Goal: Task Accomplishment & Management: Manage account settings

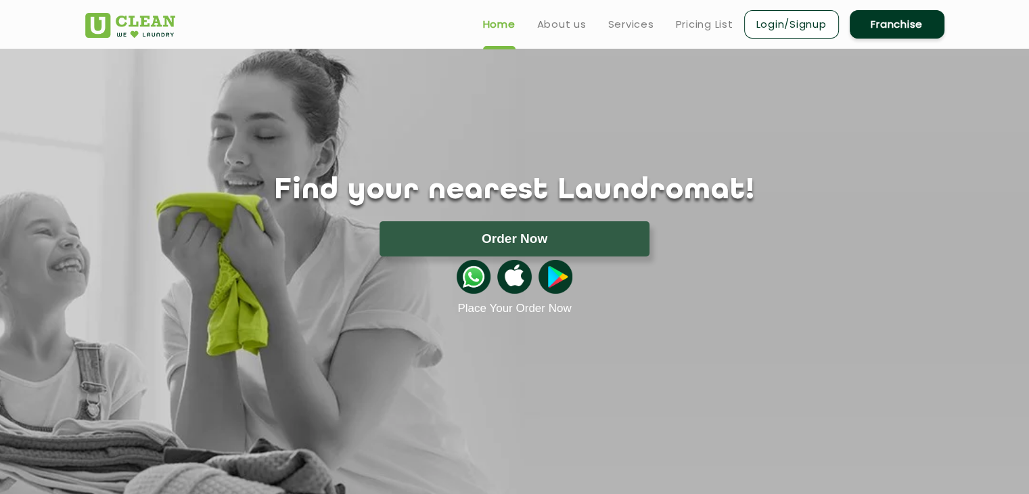
click at [606, 197] on h1 "Find your nearest Laundromat!" at bounding box center [514, 191] width 879 height 34
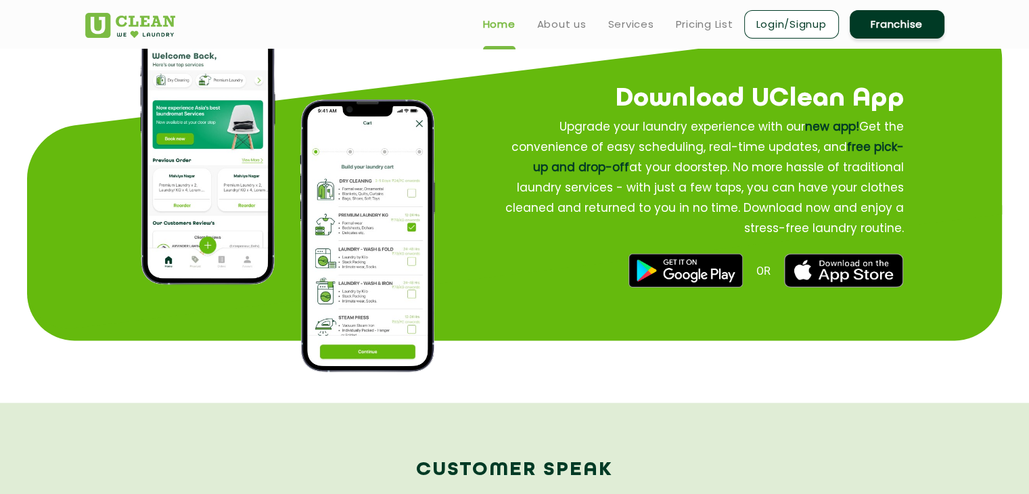
scroll to position [1648, 0]
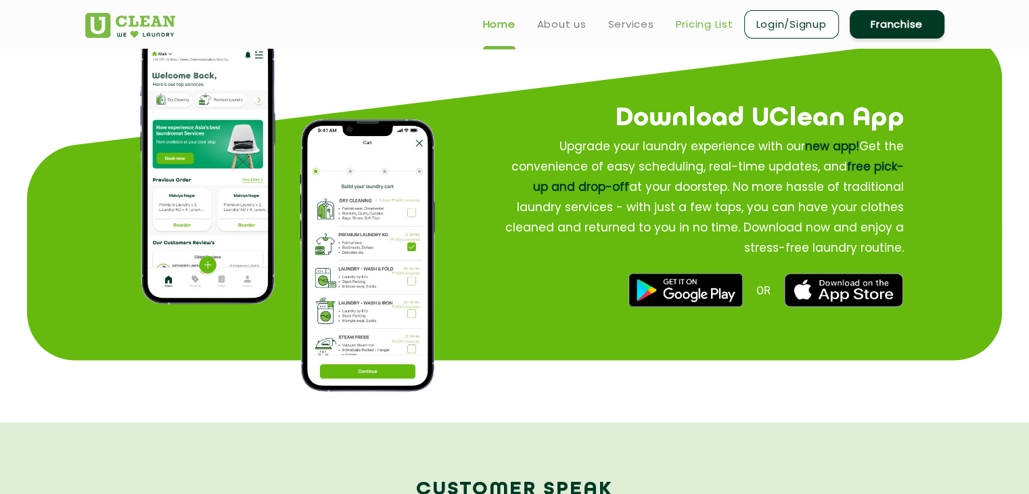
click at [703, 26] on link "Pricing List" at bounding box center [704, 24] width 57 height 16
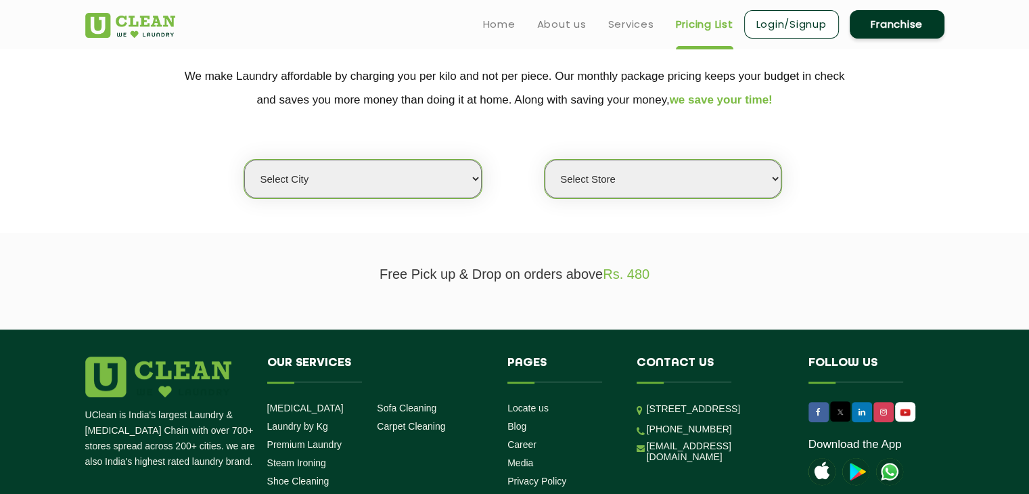
scroll to position [260, 0]
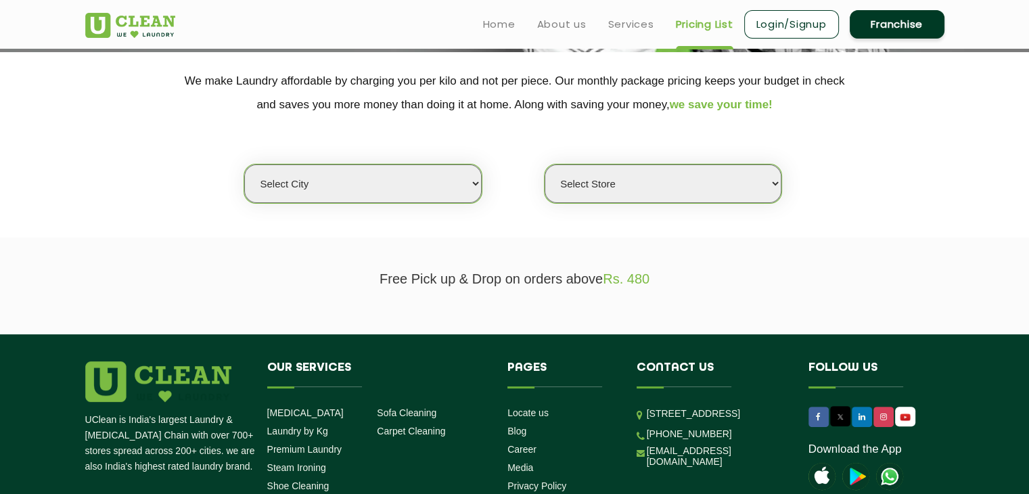
click at [290, 189] on select "Select city [GEOGRAPHIC_DATA] [GEOGRAPHIC_DATA] [GEOGRAPHIC_DATA] [GEOGRAPHIC_D…" at bounding box center [362, 183] width 237 height 39
select select "3"
click at [244, 164] on select "Select city [GEOGRAPHIC_DATA] [GEOGRAPHIC_DATA] [GEOGRAPHIC_DATA] [GEOGRAPHIC_D…" at bounding box center [362, 183] width 237 height 39
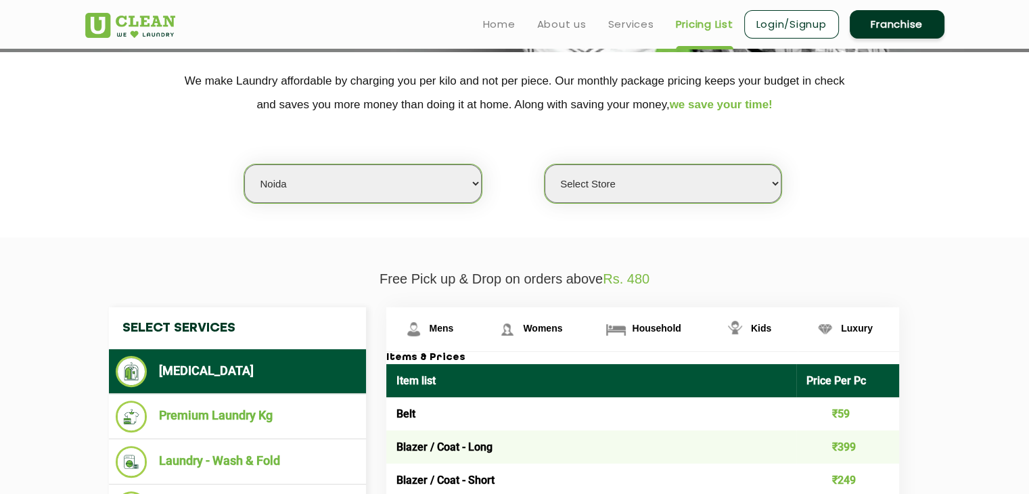
click at [695, 187] on select "Select Store [GEOGRAPHIC_DATA] [GEOGRAPHIC_DATA] [GEOGRAPHIC_DATA] [GEOGRAPHIC_…" at bounding box center [662, 183] width 237 height 39
select select "420"
click at [544, 164] on select "Select Store [GEOGRAPHIC_DATA] [GEOGRAPHIC_DATA] [GEOGRAPHIC_DATA] [GEOGRAPHIC_…" at bounding box center [662, 183] width 237 height 39
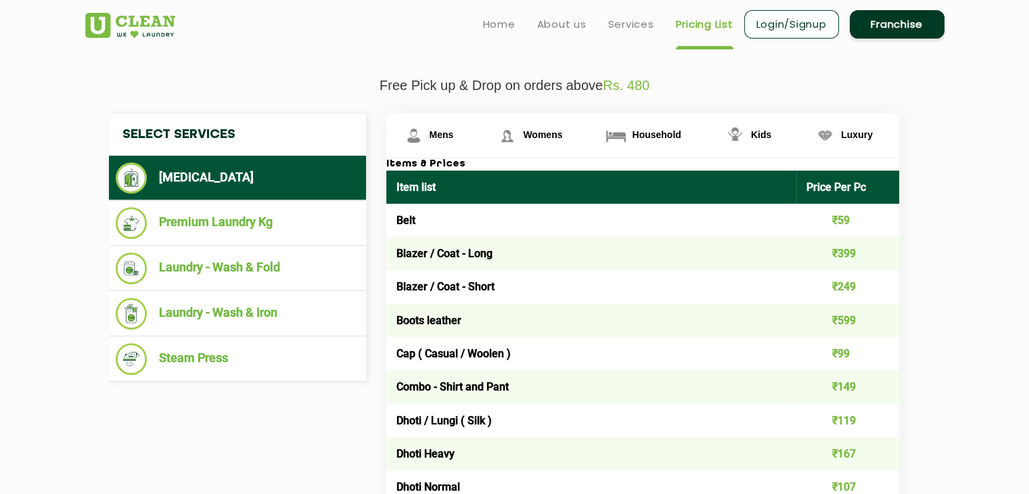
scroll to position [458, 0]
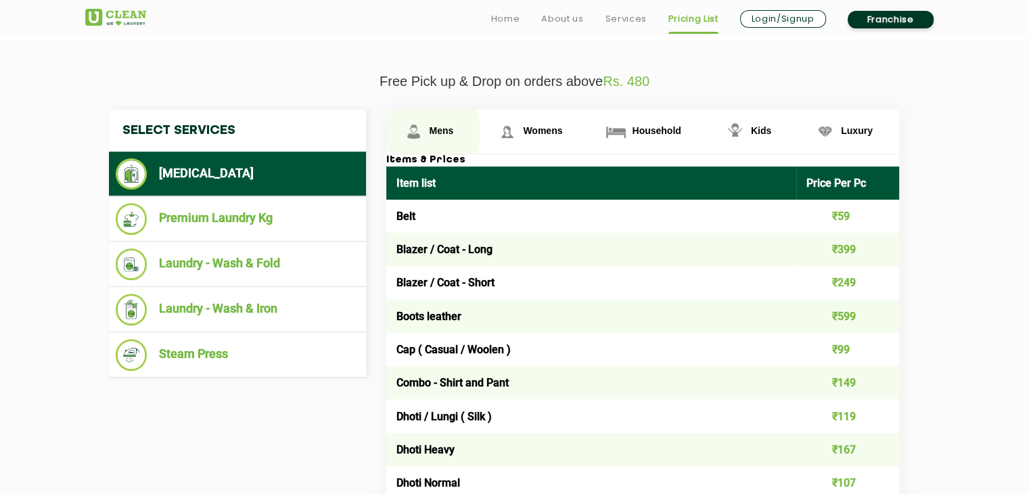
click at [437, 131] on span "Mens" at bounding box center [441, 130] width 24 height 11
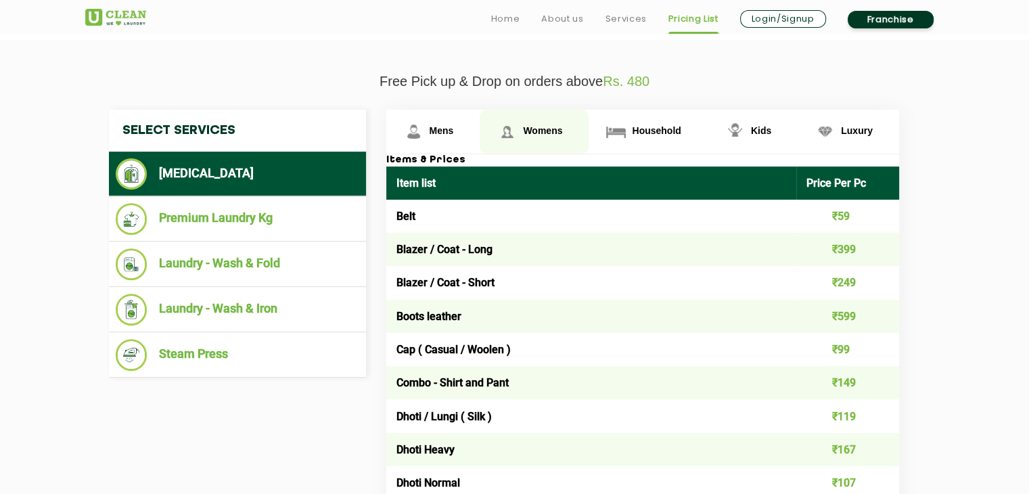
click at [532, 122] on link "Womens" at bounding box center [534, 132] width 109 height 44
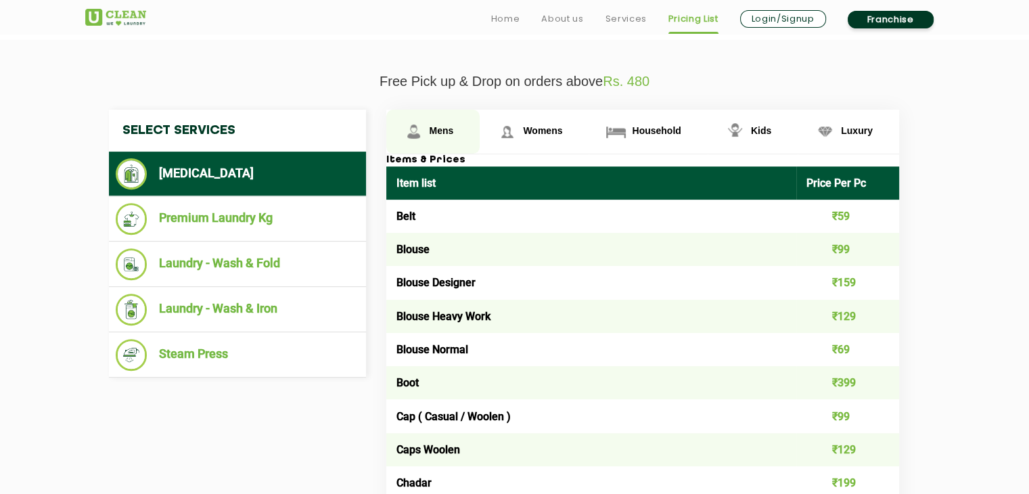
click at [446, 130] on span "Mens" at bounding box center [441, 130] width 24 height 11
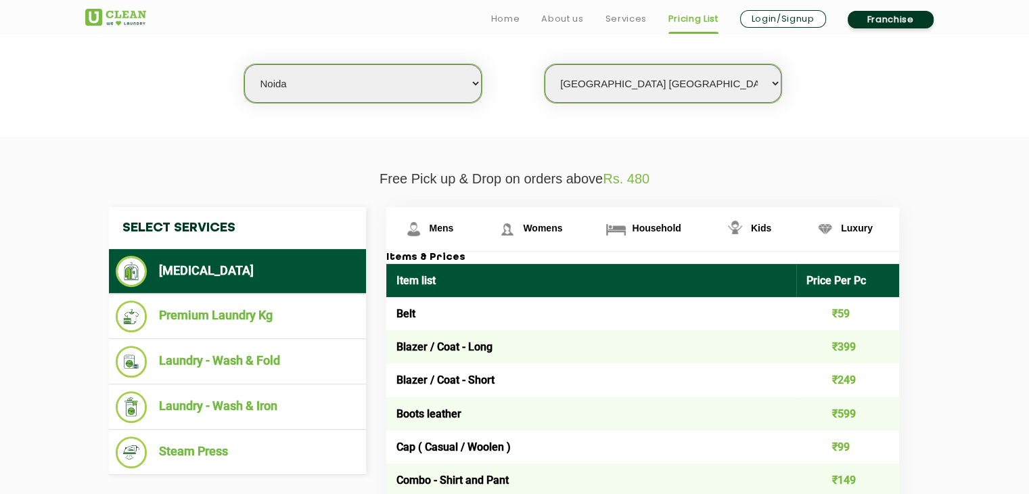
scroll to position [404, 0]
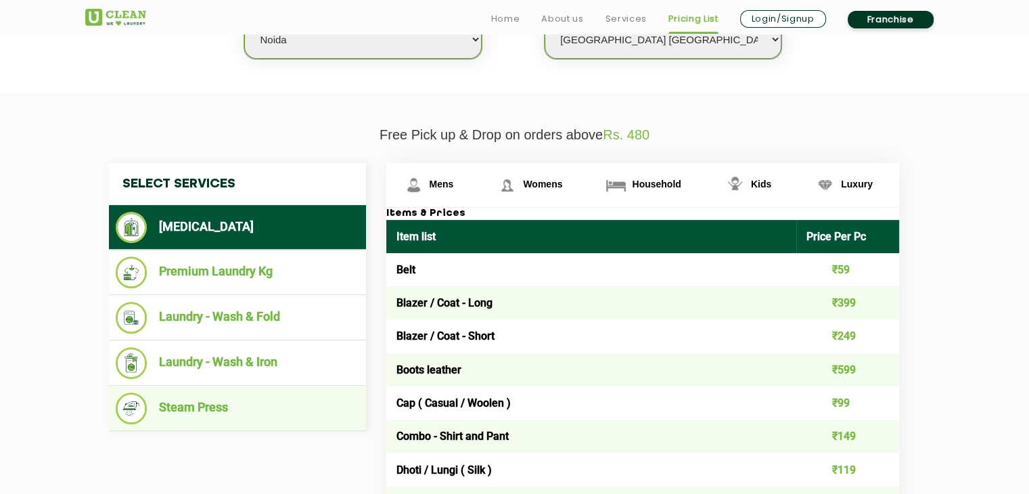
click at [205, 404] on li "Steam Press" at bounding box center [237, 408] width 243 height 32
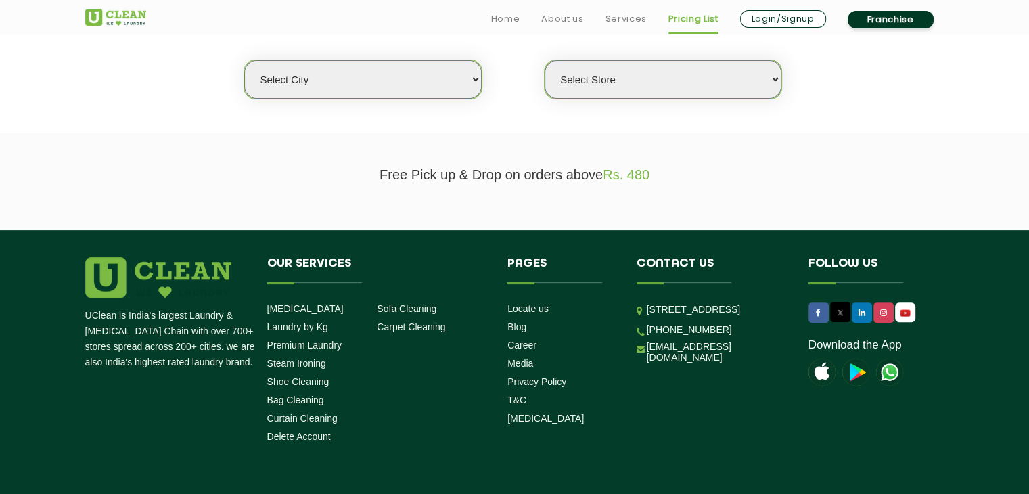
scroll to position [371, 0]
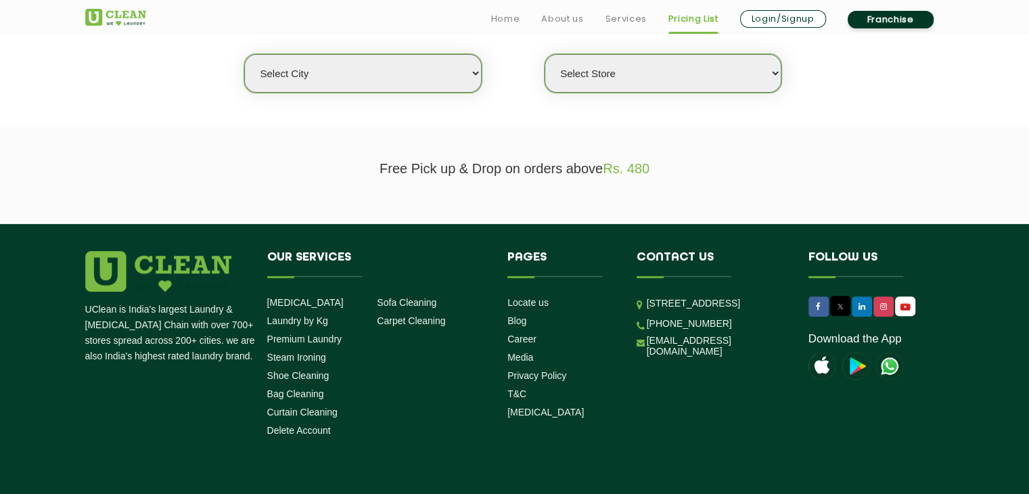
click at [349, 68] on select "Select city [GEOGRAPHIC_DATA] [GEOGRAPHIC_DATA] [GEOGRAPHIC_DATA] [GEOGRAPHIC_D…" at bounding box center [362, 73] width 237 height 39
select select "3"
click at [244, 54] on select "Select city [GEOGRAPHIC_DATA] [GEOGRAPHIC_DATA] [GEOGRAPHIC_DATA] [GEOGRAPHIC_D…" at bounding box center [362, 73] width 237 height 39
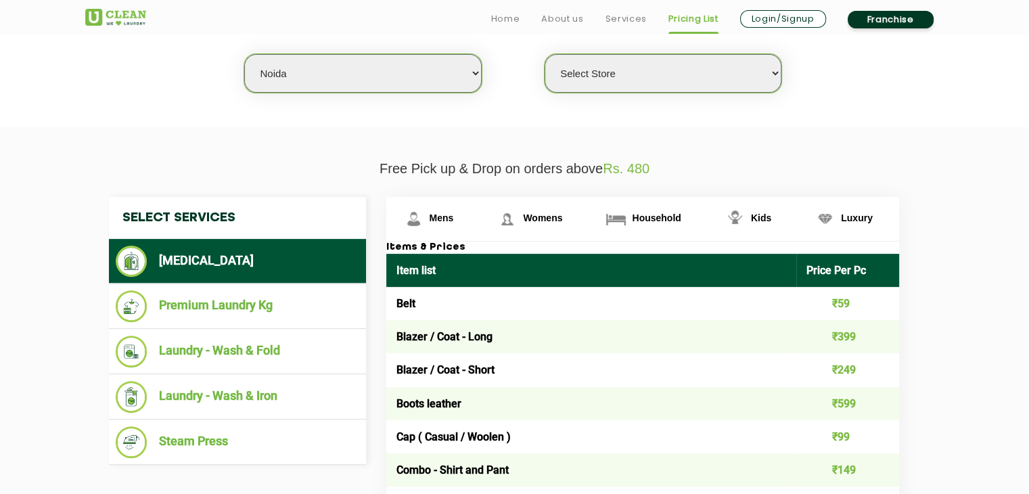
click at [613, 59] on select "Select Store [GEOGRAPHIC_DATA] [GEOGRAPHIC_DATA] [GEOGRAPHIC_DATA] [GEOGRAPHIC_…" at bounding box center [662, 73] width 237 height 39
click at [544, 54] on select "Select Store [GEOGRAPHIC_DATA] [GEOGRAPHIC_DATA] [GEOGRAPHIC_DATA] [GEOGRAPHIC_…" at bounding box center [662, 73] width 237 height 39
click at [650, 85] on select "Select Store [GEOGRAPHIC_DATA] [GEOGRAPHIC_DATA] [GEOGRAPHIC_DATA] [GEOGRAPHIC_…" at bounding box center [662, 73] width 237 height 39
select select "313"
click at [544, 54] on select "Select Store [GEOGRAPHIC_DATA] [GEOGRAPHIC_DATA] [GEOGRAPHIC_DATA] [GEOGRAPHIC_…" at bounding box center [662, 73] width 237 height 39
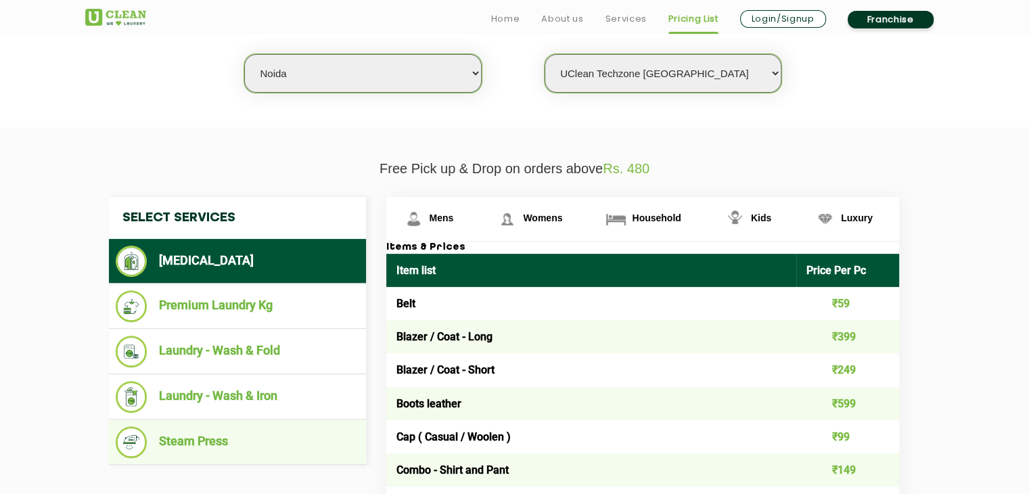
click at [197, 440] on li "Steam Press" at bounding box center [237, 442] width 243 height 32
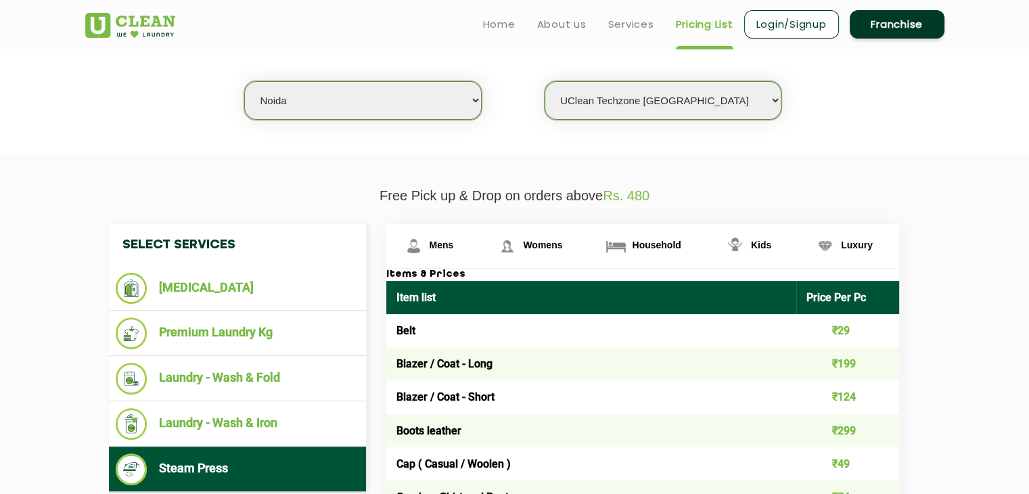
scroll to position [356, 0]
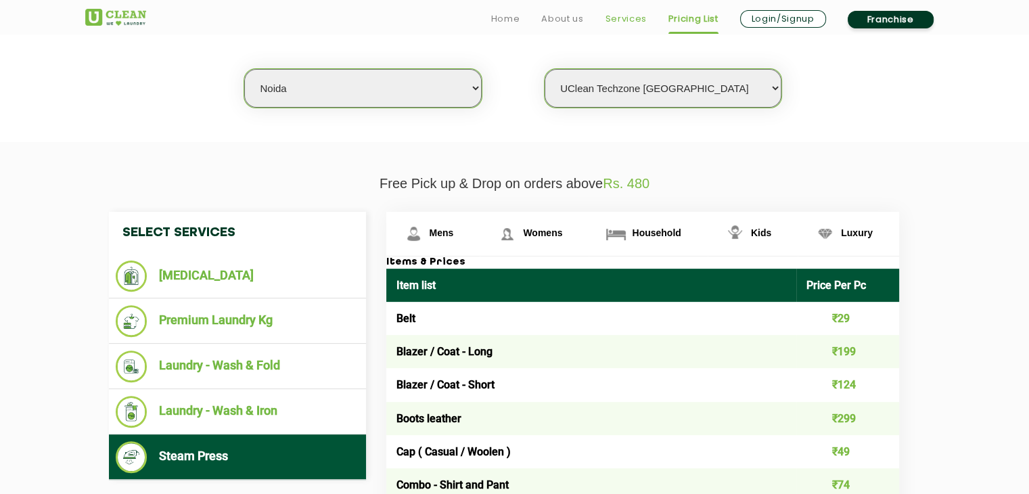
click at [628, 24] on link "Services" at bounding box center [625, 19] width 41 height 16
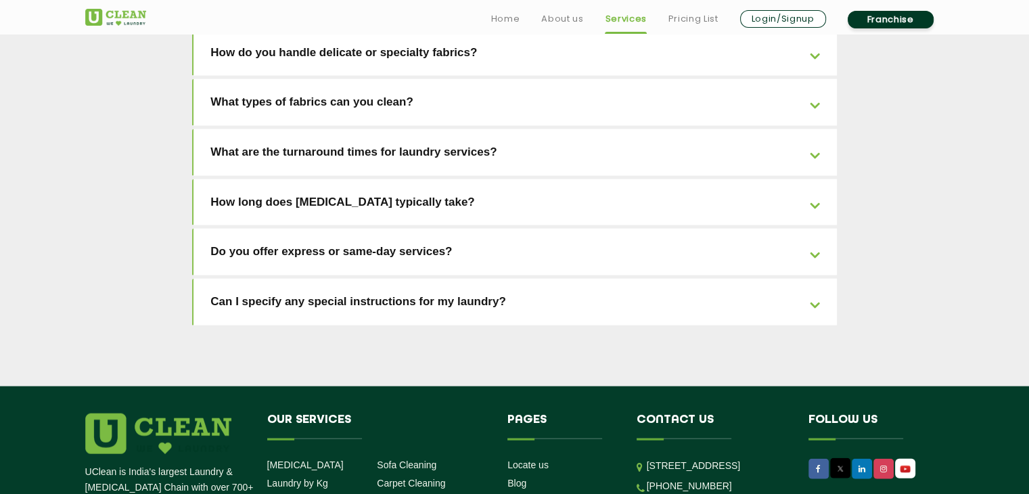
scroll to position [3084, 0]
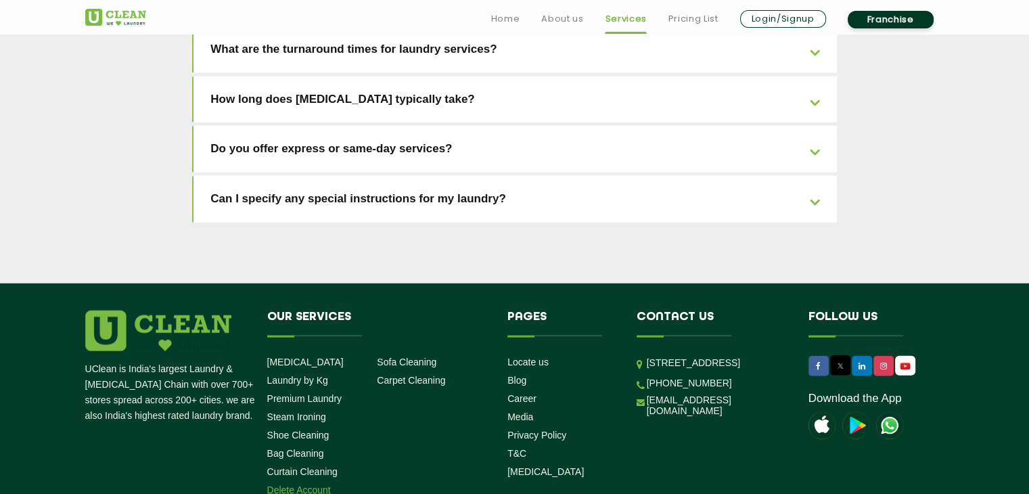
click at [303, 484] on link "Delete Account" at bounding box center [299, 489] width 64 height 11
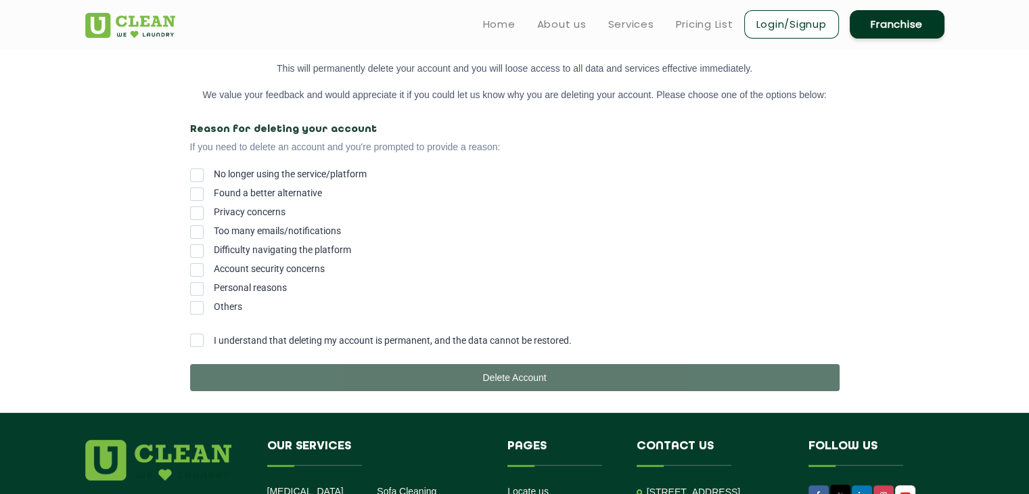
scroll to position [225, 0]
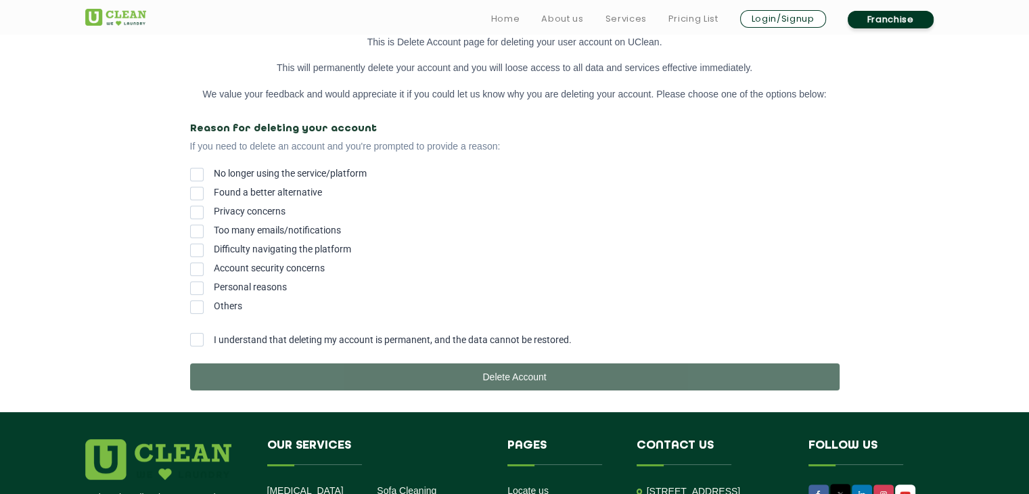
click at [202, 343] on span at bounding box center [197, 340] width 14 height 14
click at [214, 335] on input "I understand that deleting my account is permanent, and the data cannot be rest…" at bounding box center [214, 335] width 0 height 0
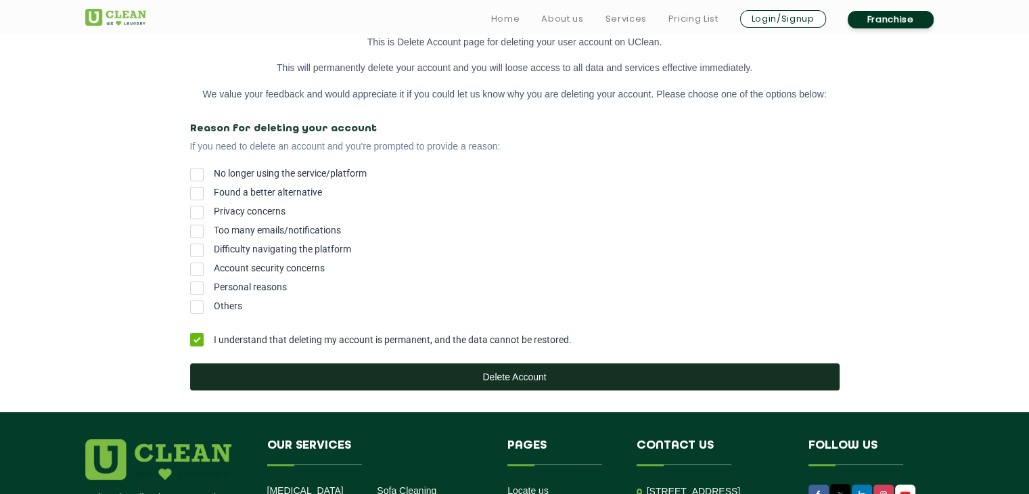
click at [486, 374] on button "Delete Account" at bounding box center [514, 376] width 649 height 27
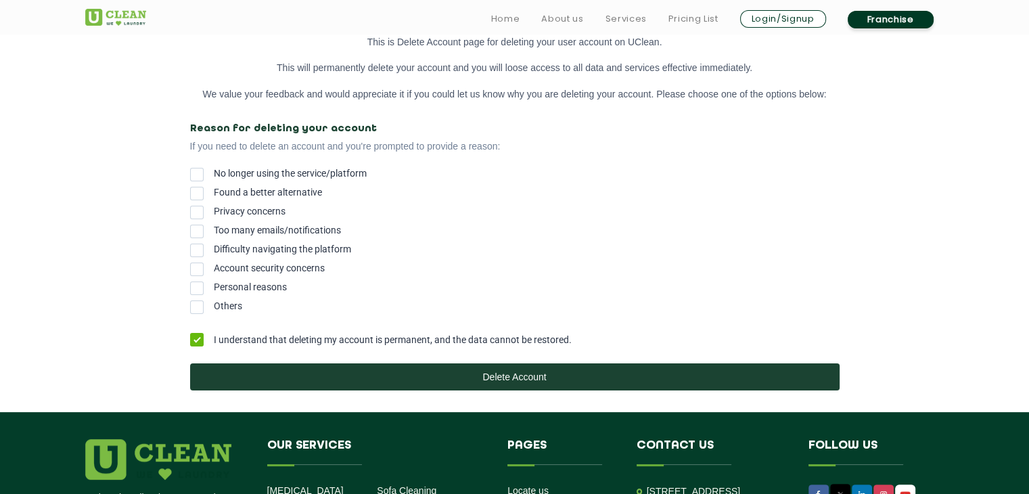
click at [197, 174] on span at bounding box center [197, 175] width 14 height 14
click at [214, 170] on input "No longer using the service/platform" at bounding box center [214, 170] width 0 height 0
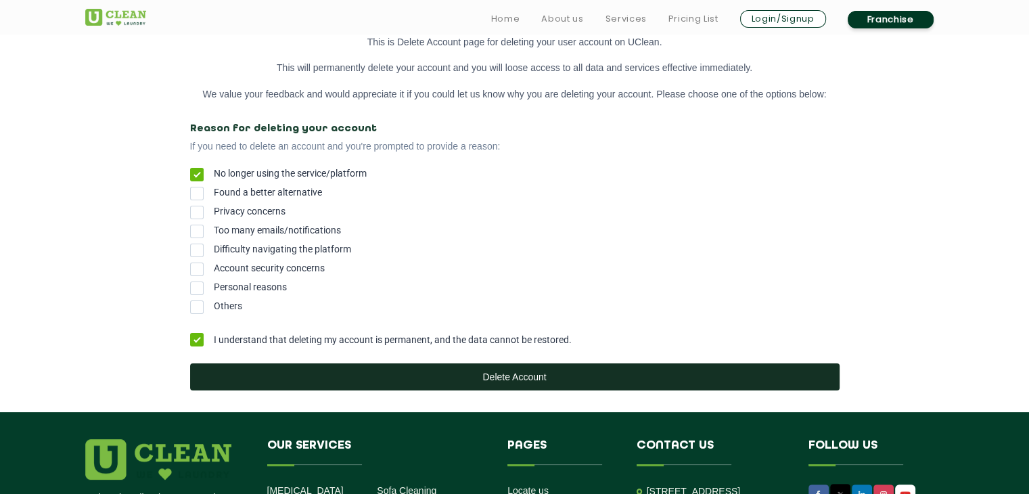
click at [525, 373] on button "Delete Account" at bounding box center [514, 376] width 649 height 27
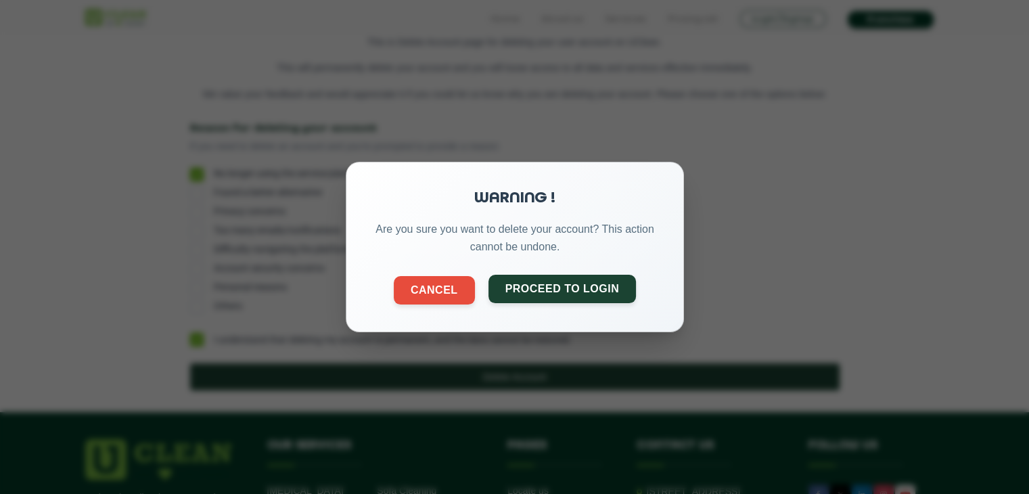
click at [559, 294] on button "Proceed to Login" at bounding box center [562, 289] width 148 height 28
